Goal: Information Seeking & Learning: Learn about a topic

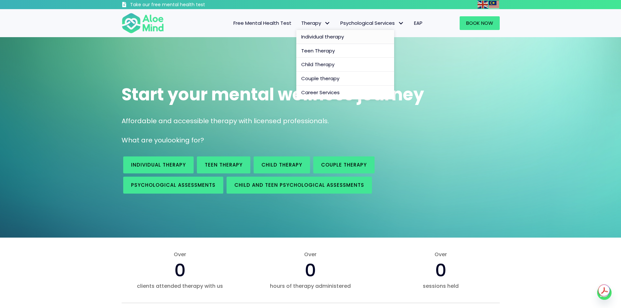
click at [317, 38] on span "Individual therapy" at bounding box center [322, 36] width 43 height 7
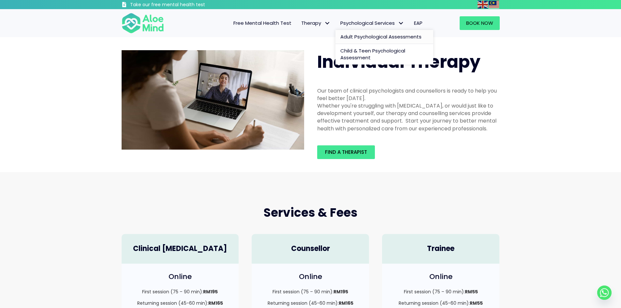
click at [391, 38] on span "Adult Psychological Assessments" at bounding box center [380, 36] width 81 height 7
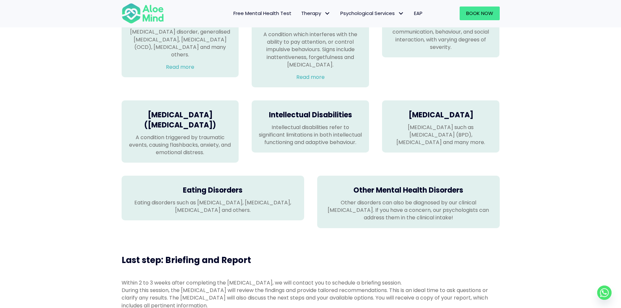
scroll to position [489, 0]
